Goal: Task Accomplishment & Management: Use online tool/utility

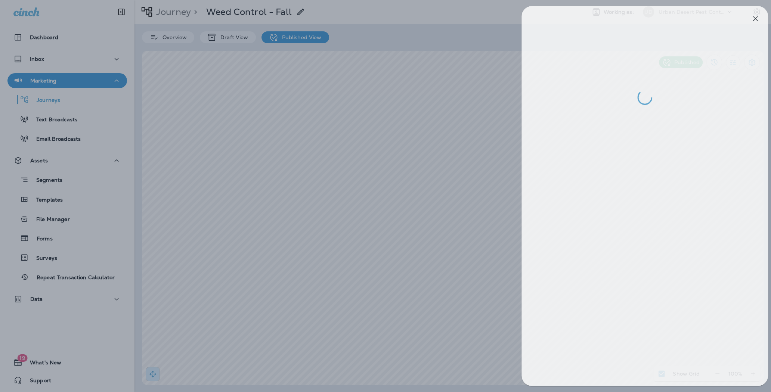
click at [757, 18] on icon "button" at bounding box center [755, 18] width 9 height 9
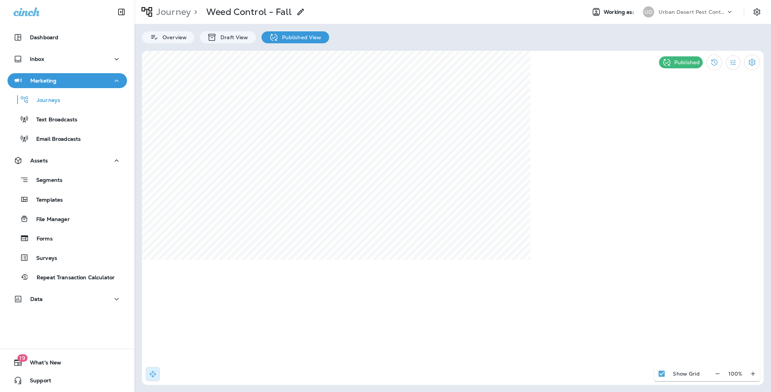
click at [681, 10] on div at bounding box center [385, 196] width 771 height 392
click at [639, 42] on div at bounding box center [385, 196] width 771 height 392
click at [690, 15] on div at bounding box center [385, 196] width 771 height 392
click at [686, 13] on div at bounding box center [385, 196] width 771 height 392
